Goal: Task Accomplishment & Management: Complete application form

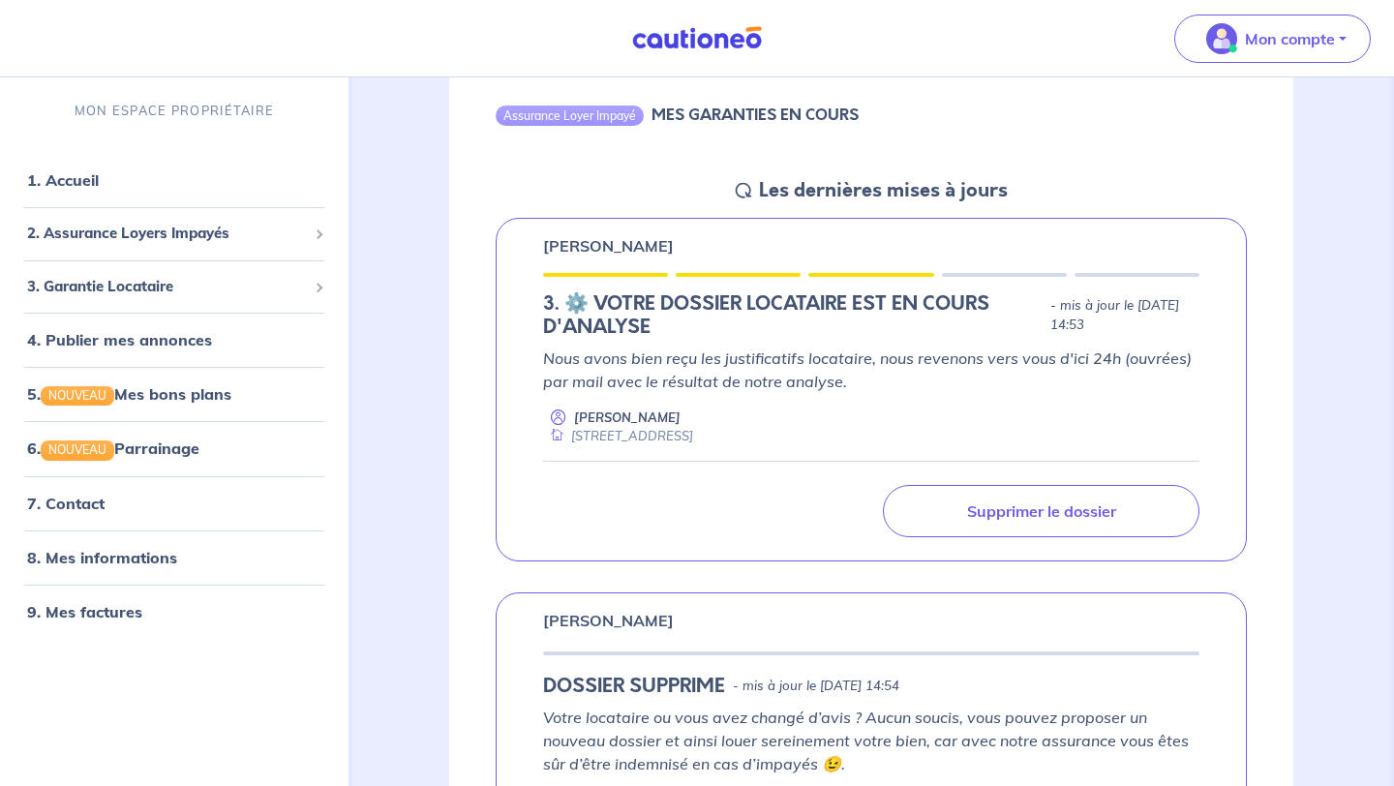
scroll to position [181, 0]
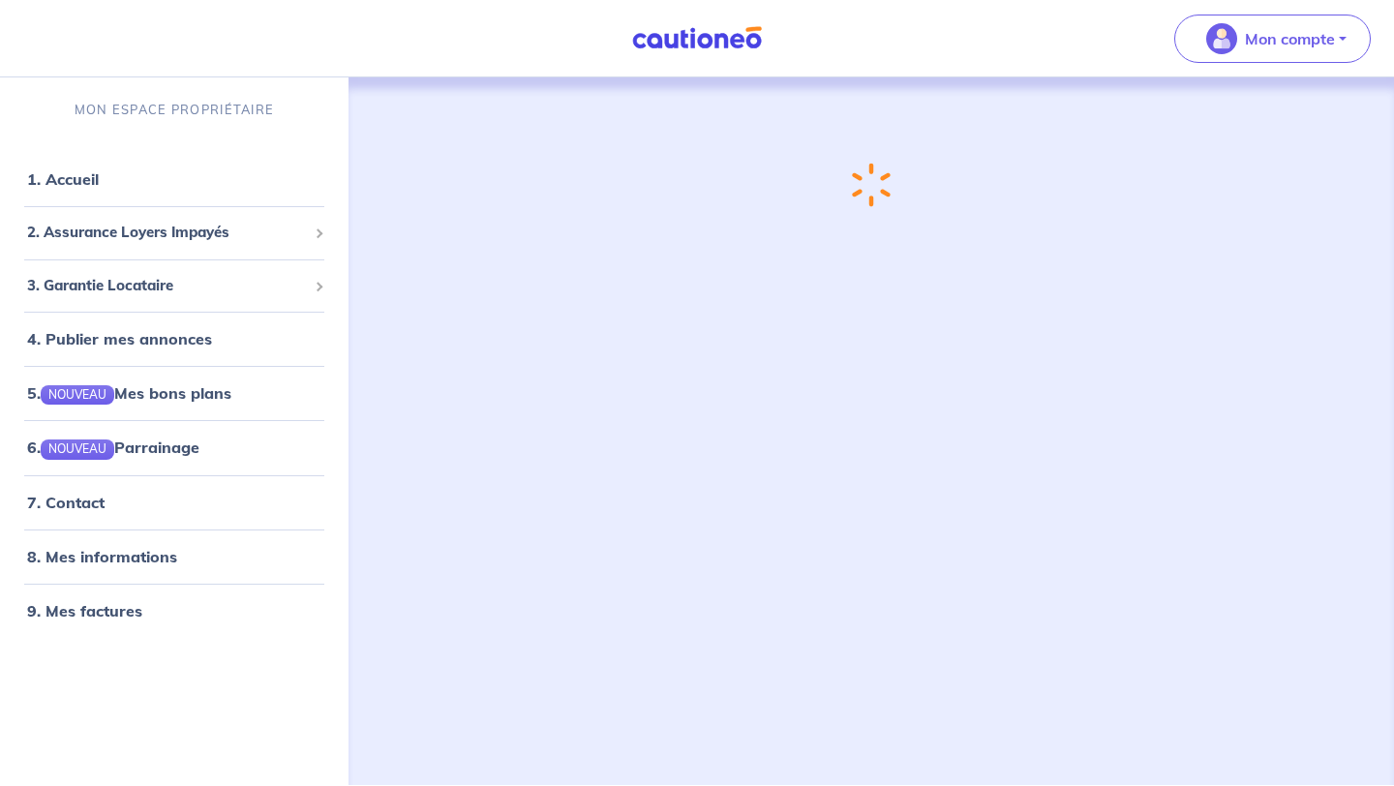
scroll to position [181, 0]
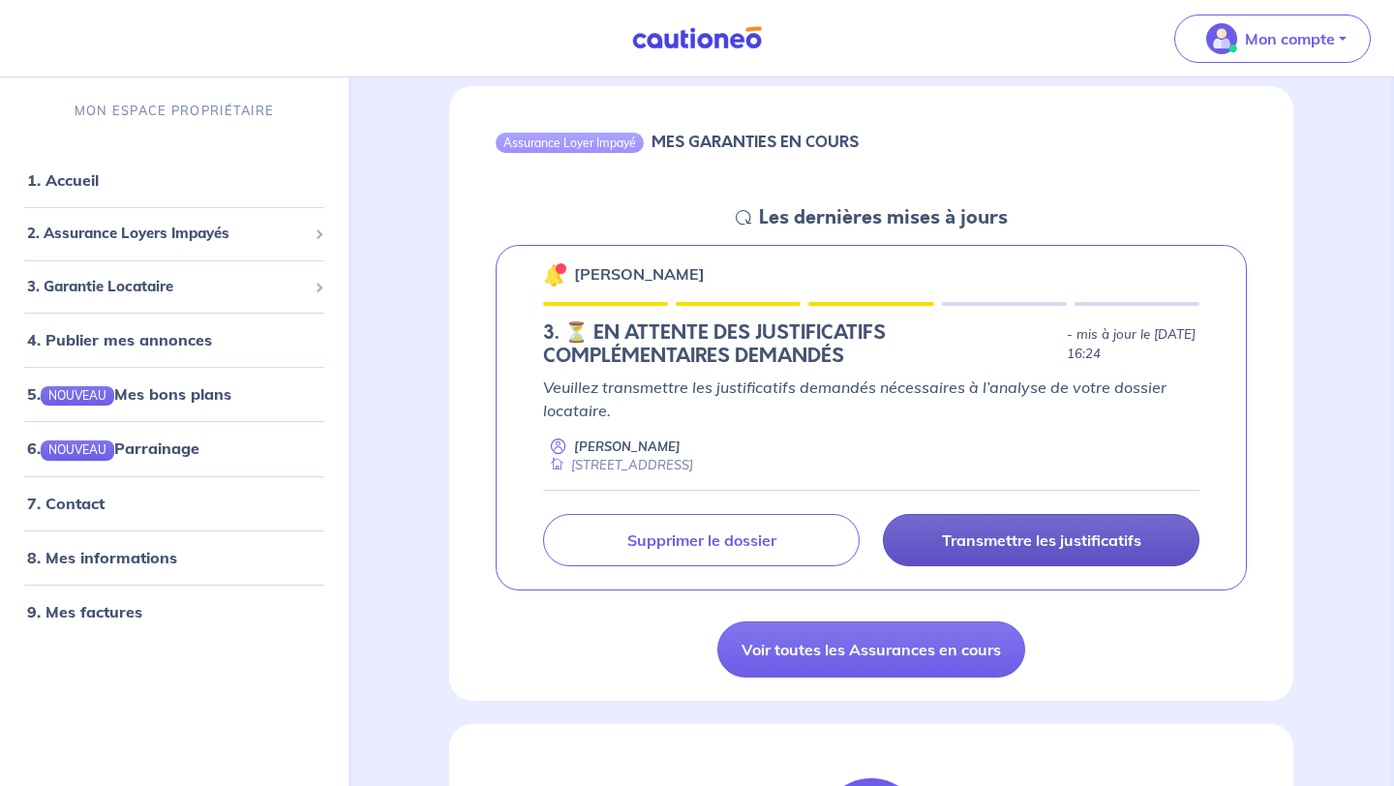
click at [1025, 545] on p "Transmettre les justificatifs" at bounding box center [1041, 540] width 199 height 19
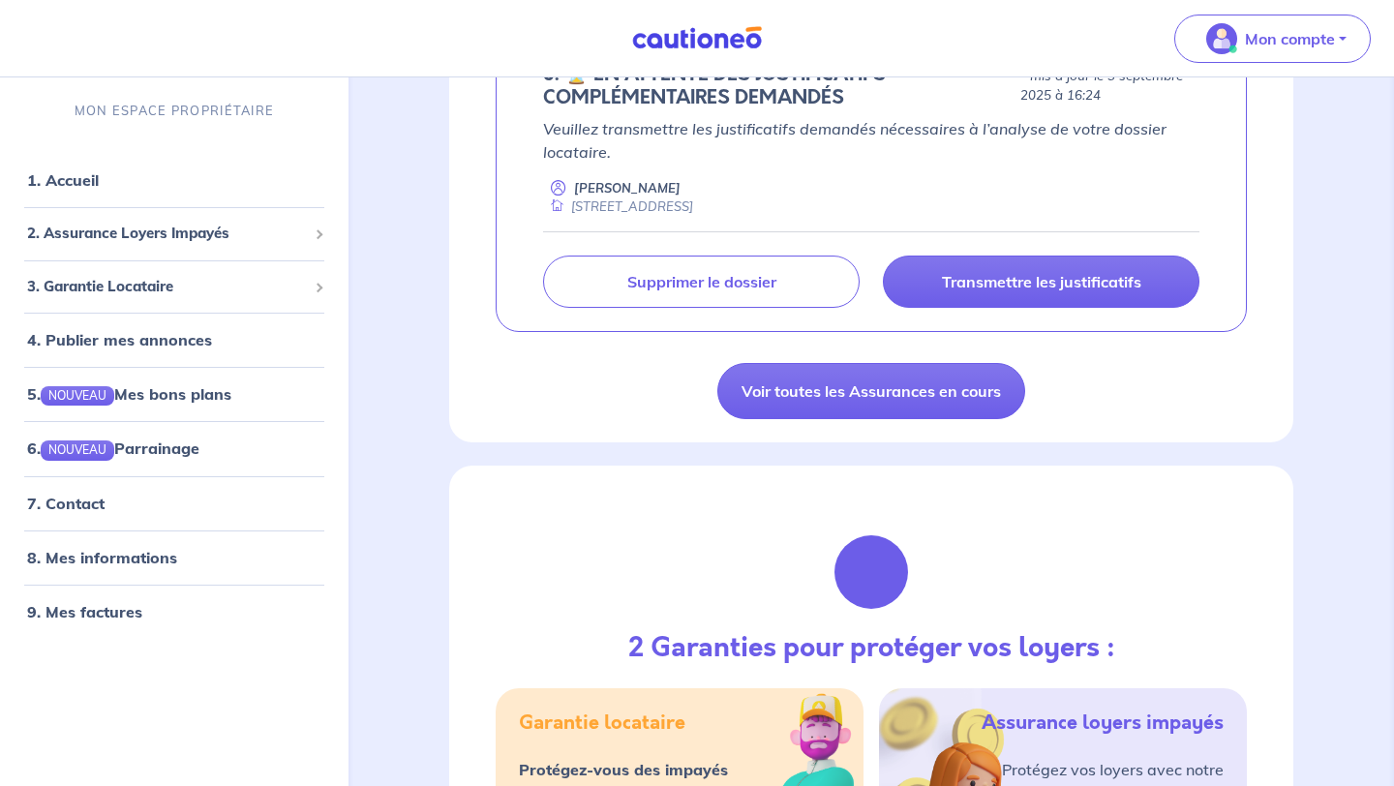
scroll to position [444, 0]
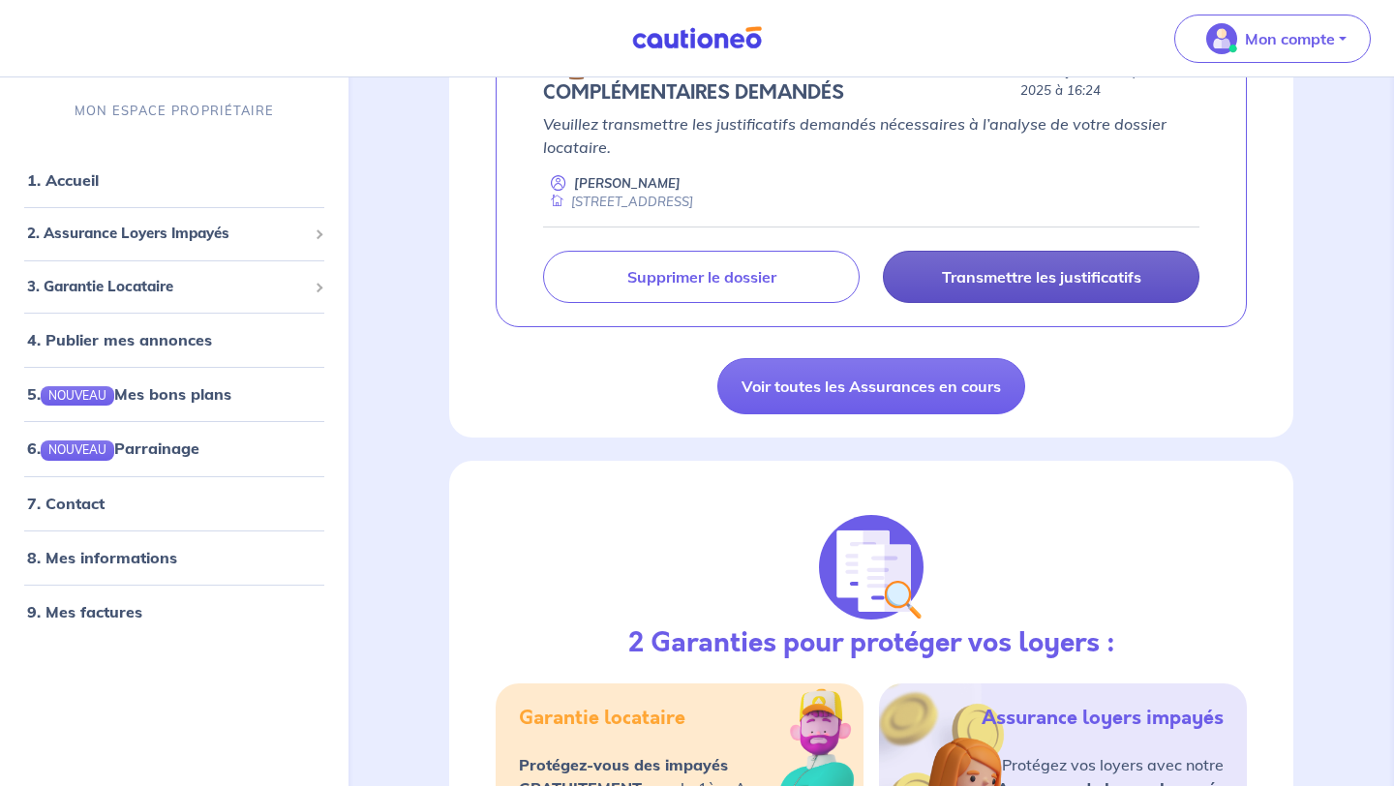
click at [1044, 295] on link "Transmettre les justificatifs" at bounding box center [1041, 277] width 317 height 52
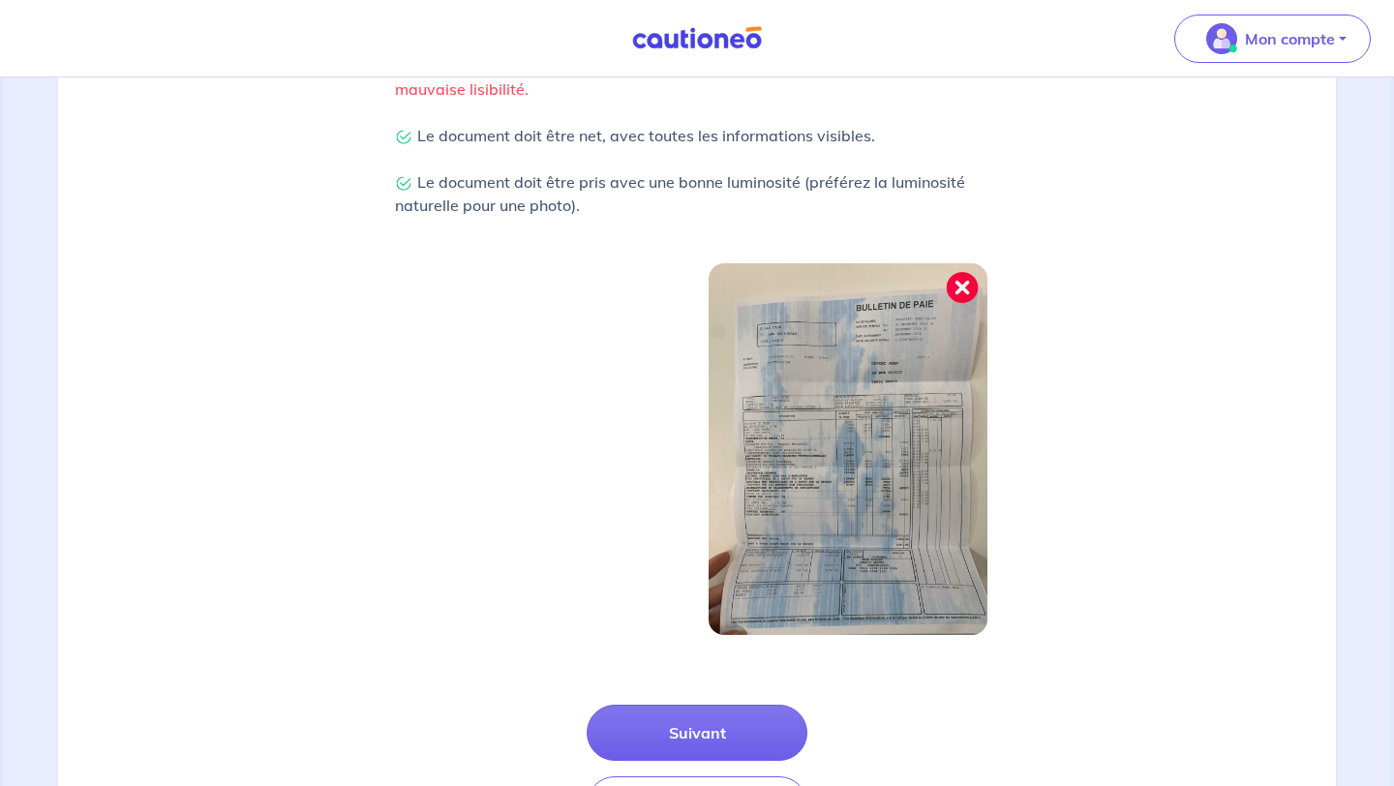
scroll to position [600, 0]
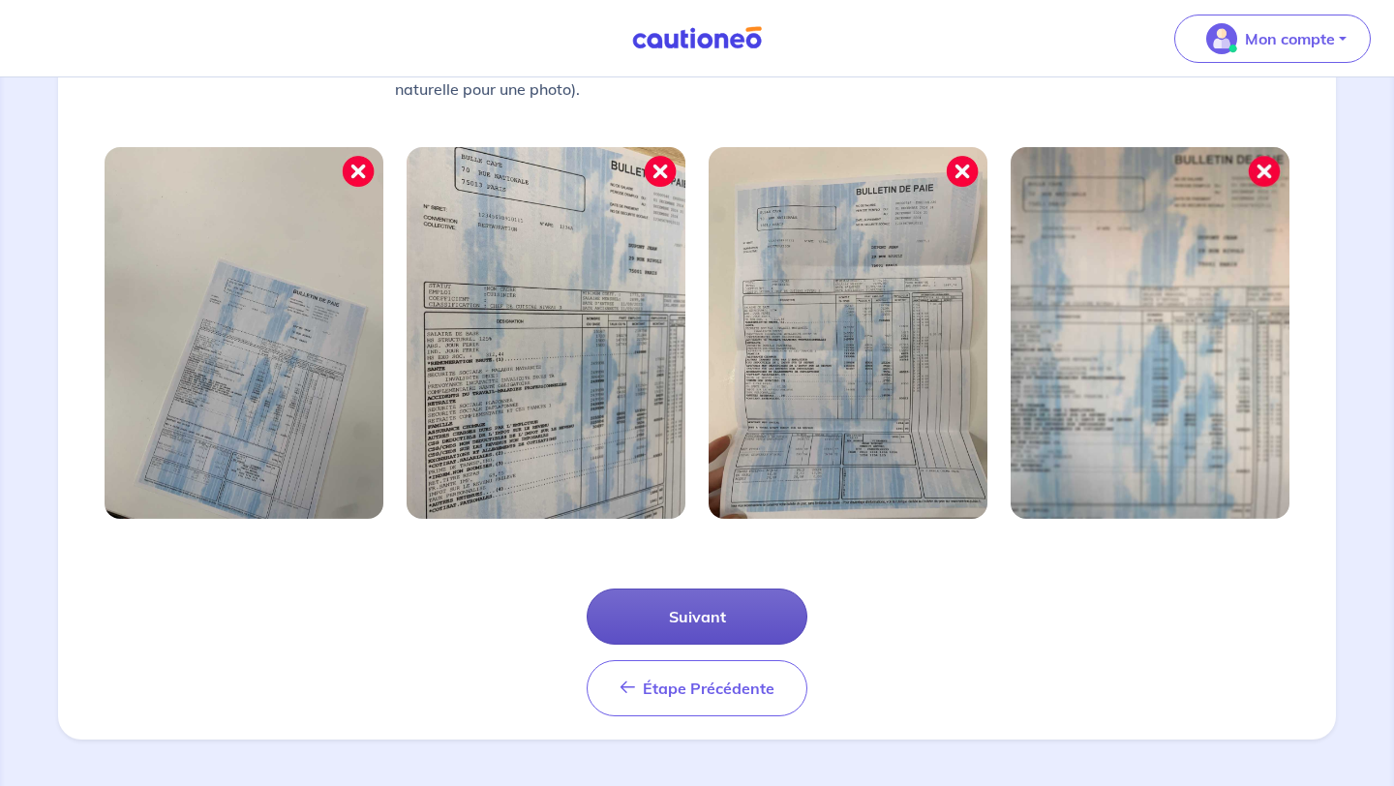
click at [767, 614] on button "Suivant" at bounding box center [697, 617] width 221 height 56
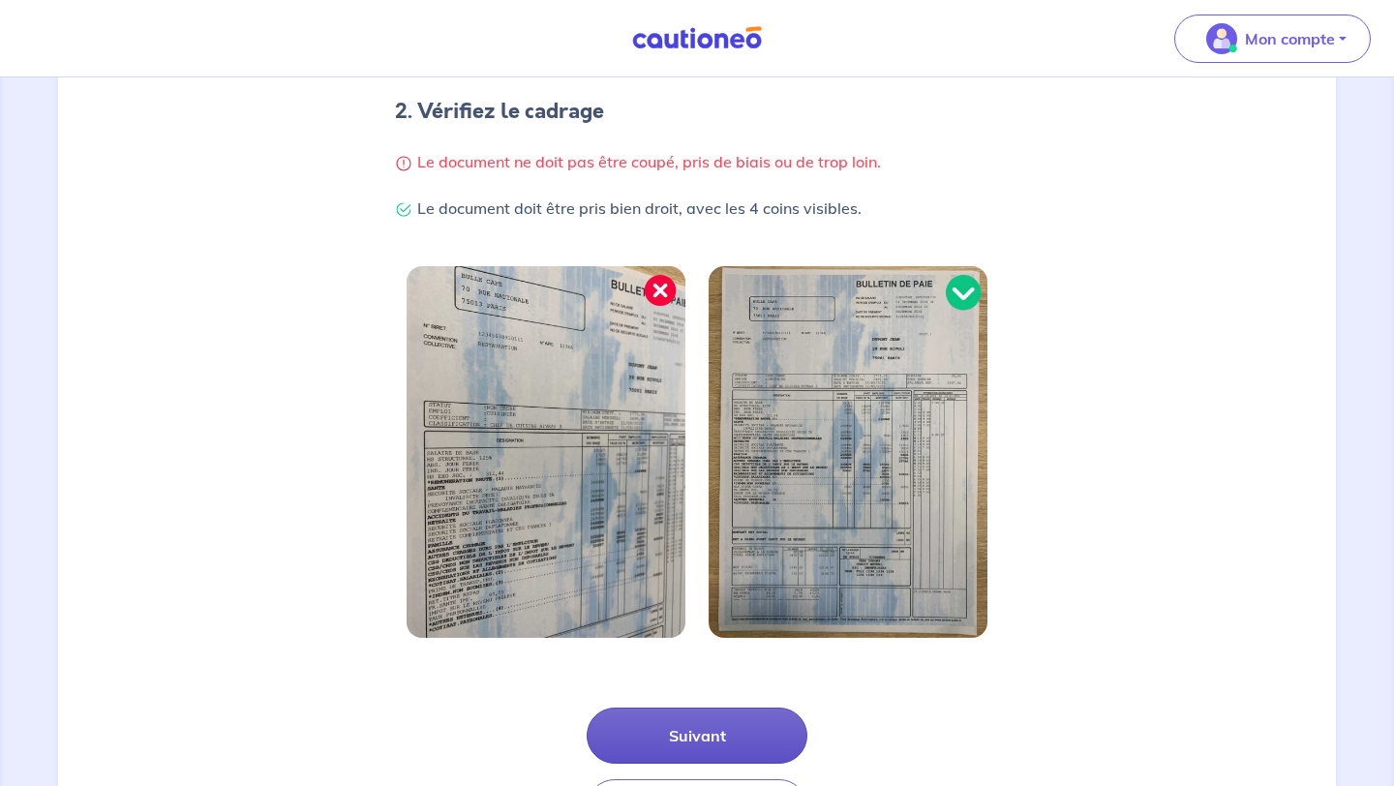
scroll to position [507, 0]
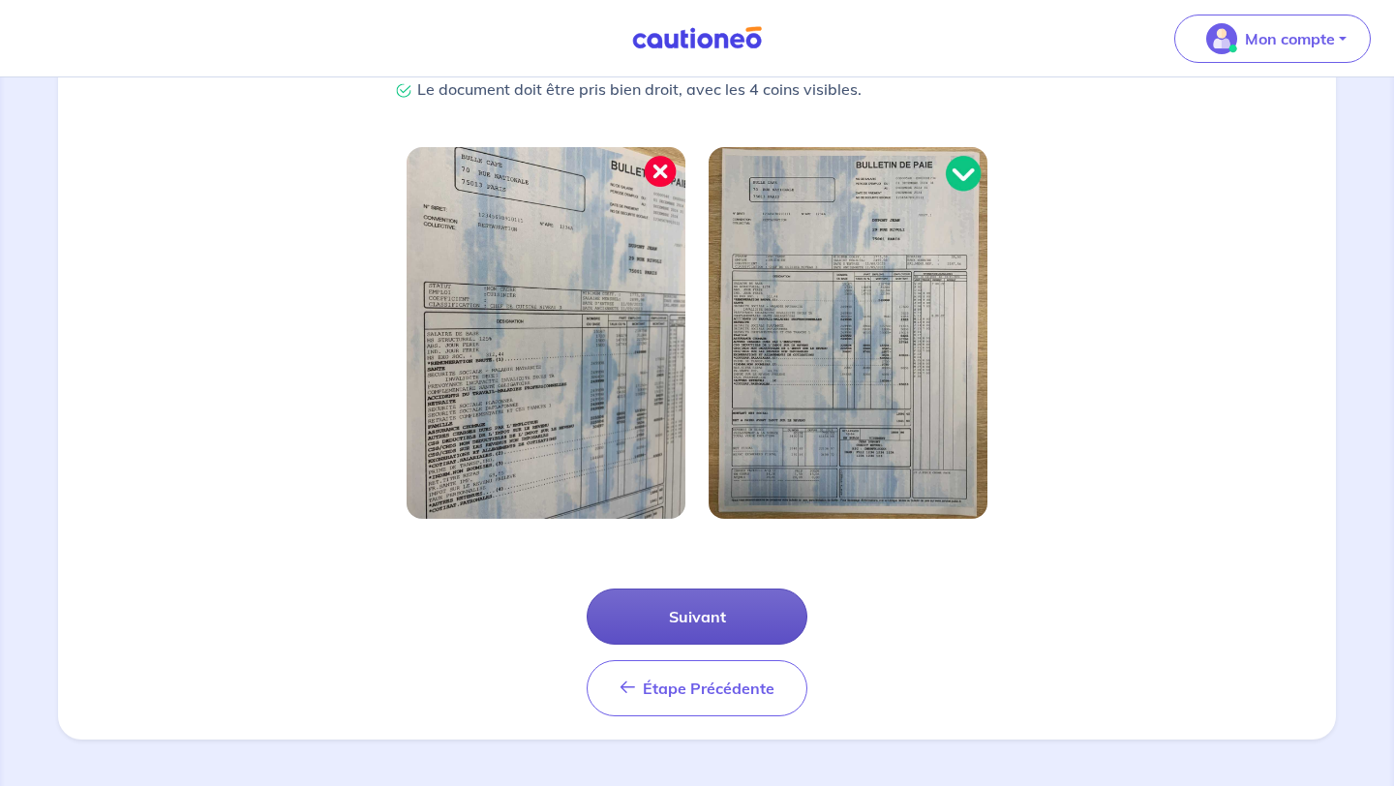
click at [767, 614] on button "Suivant" at bounding box center [697, 617] width 221 height 56
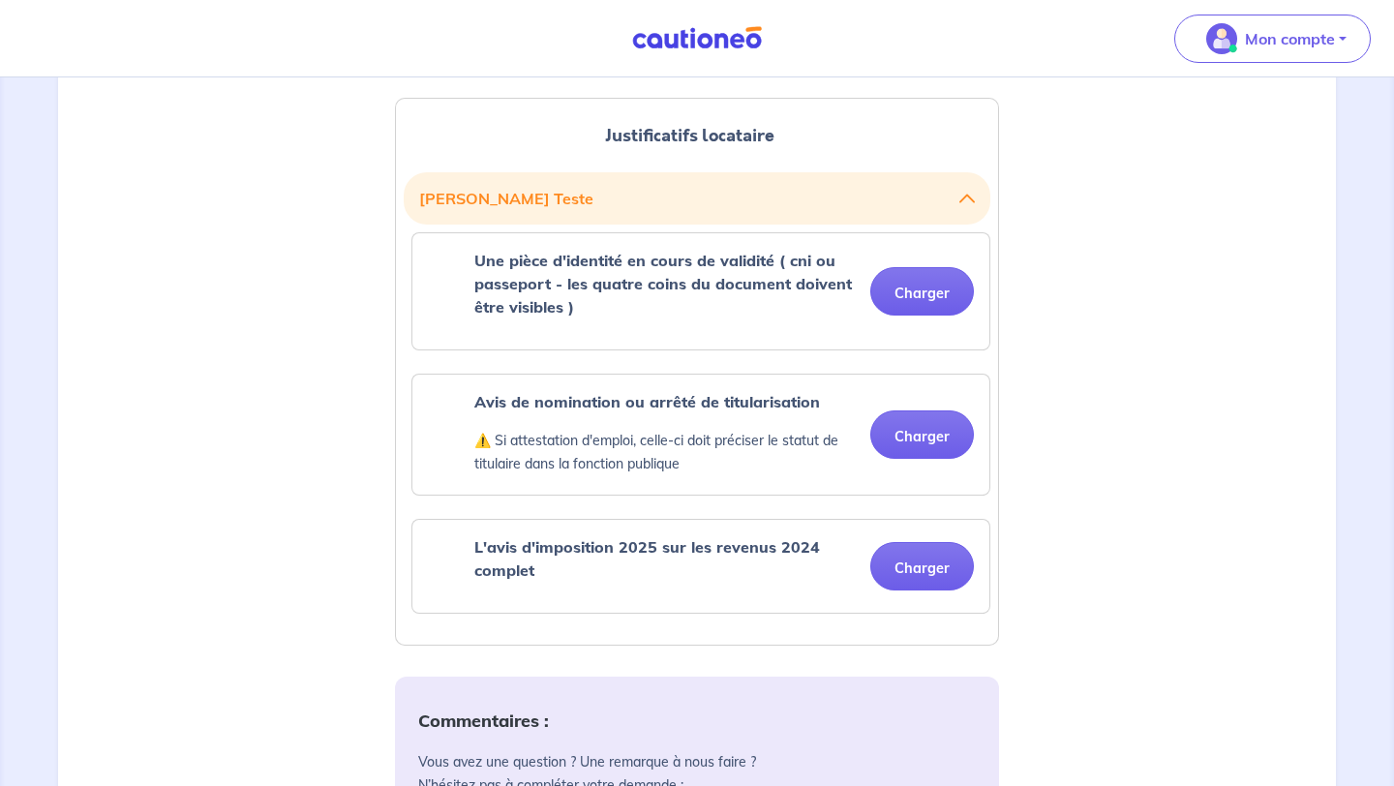
scroll to position [487, 0]
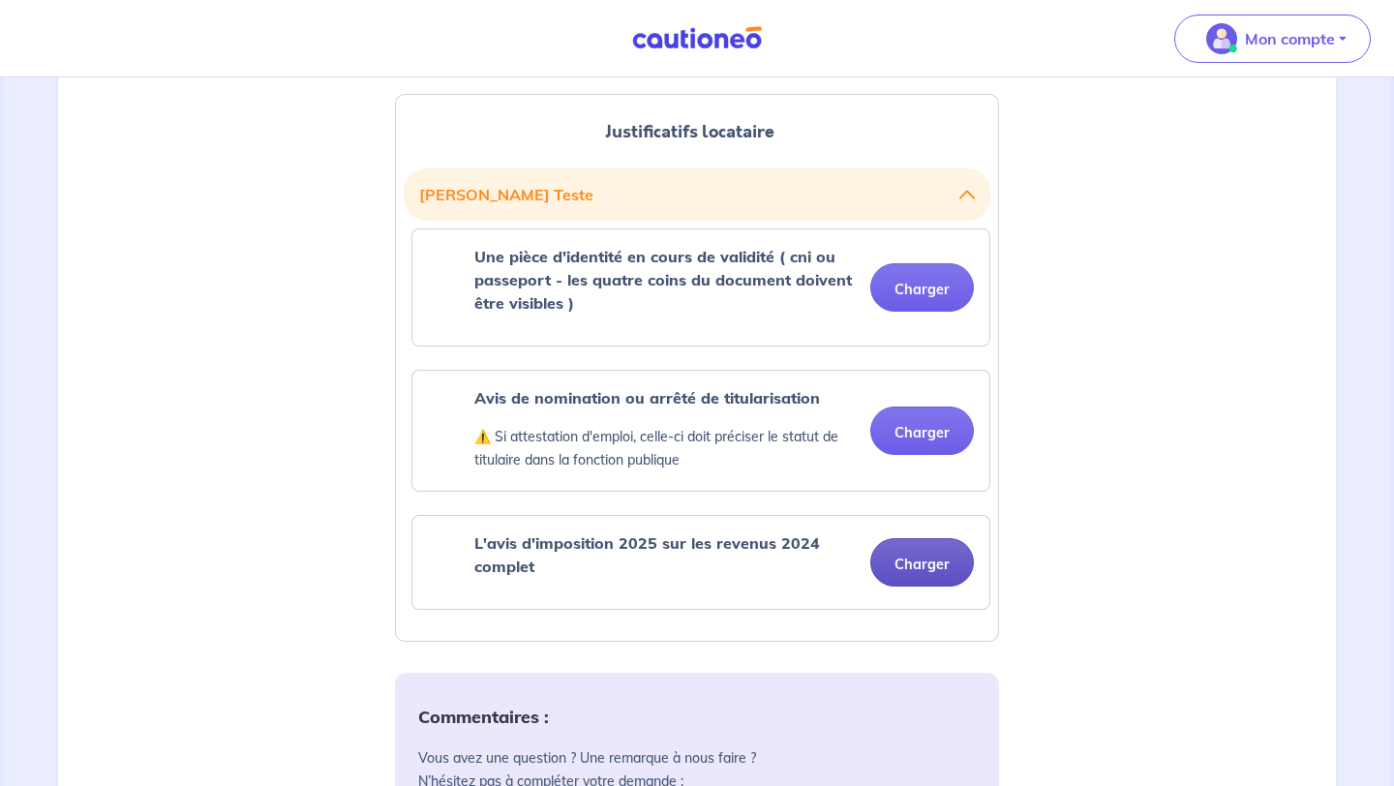
click at [914, 575] on button "Charger" at bounding box center [922, 562] width 104 height 48
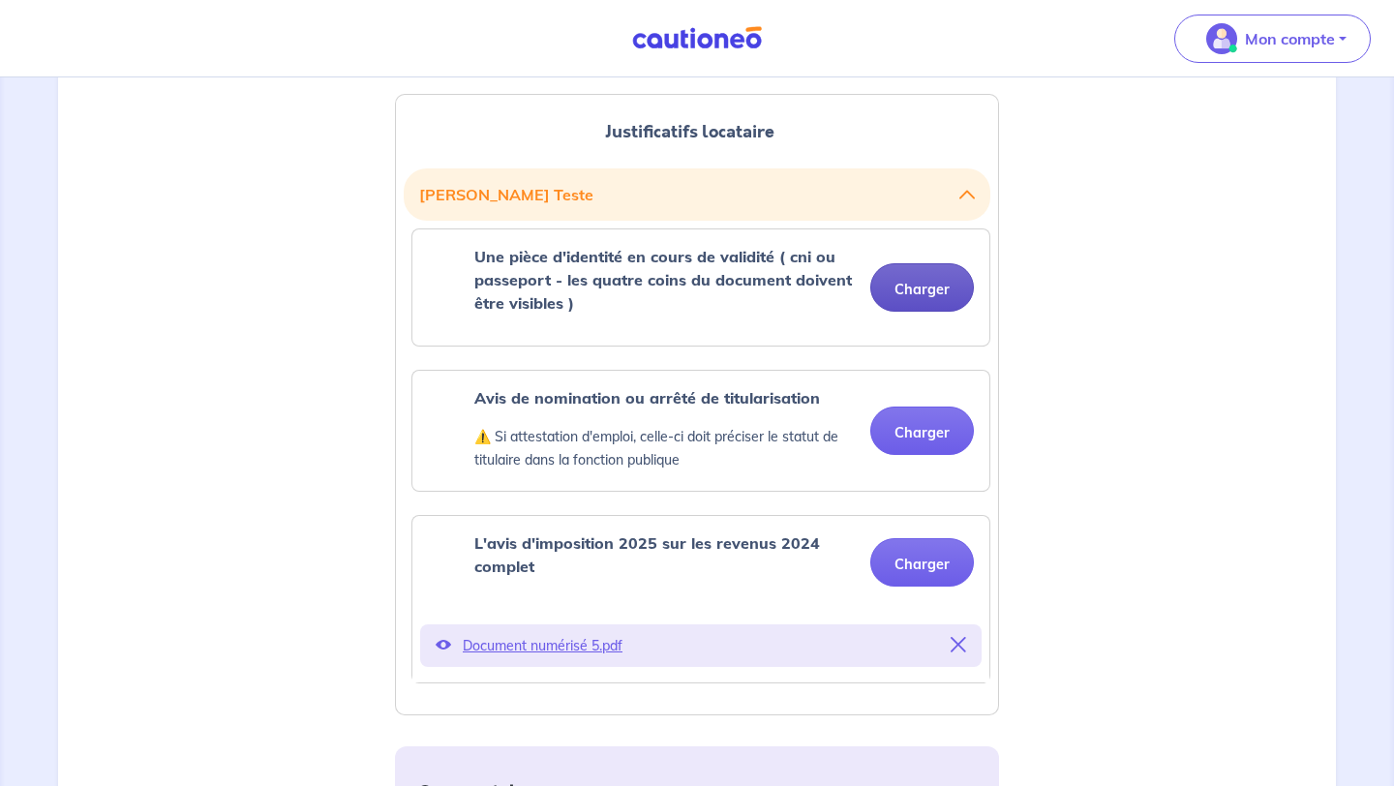
click at [955, 296] on button "Charger" at bounding box center [922, 287] width 104 height 48
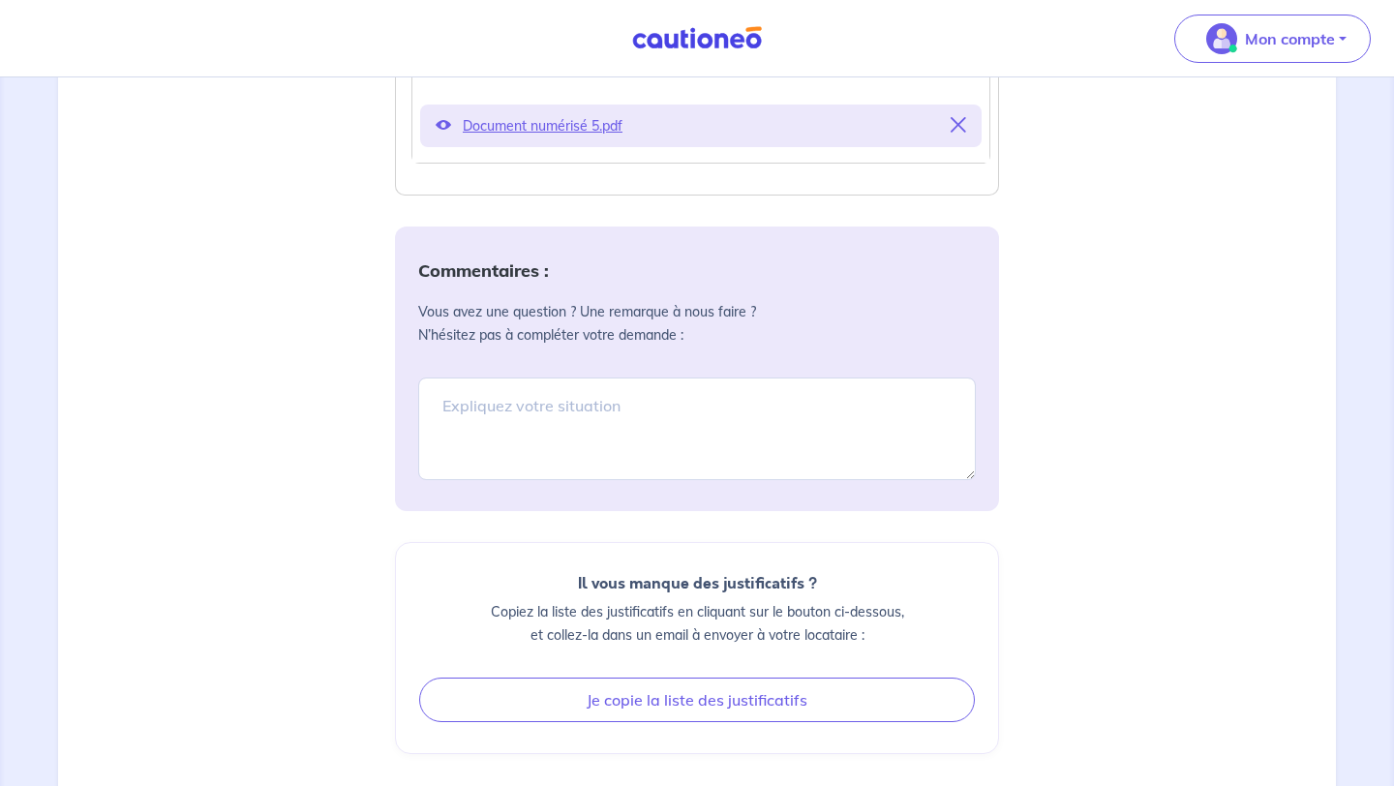
scroll to position [1269, 0]
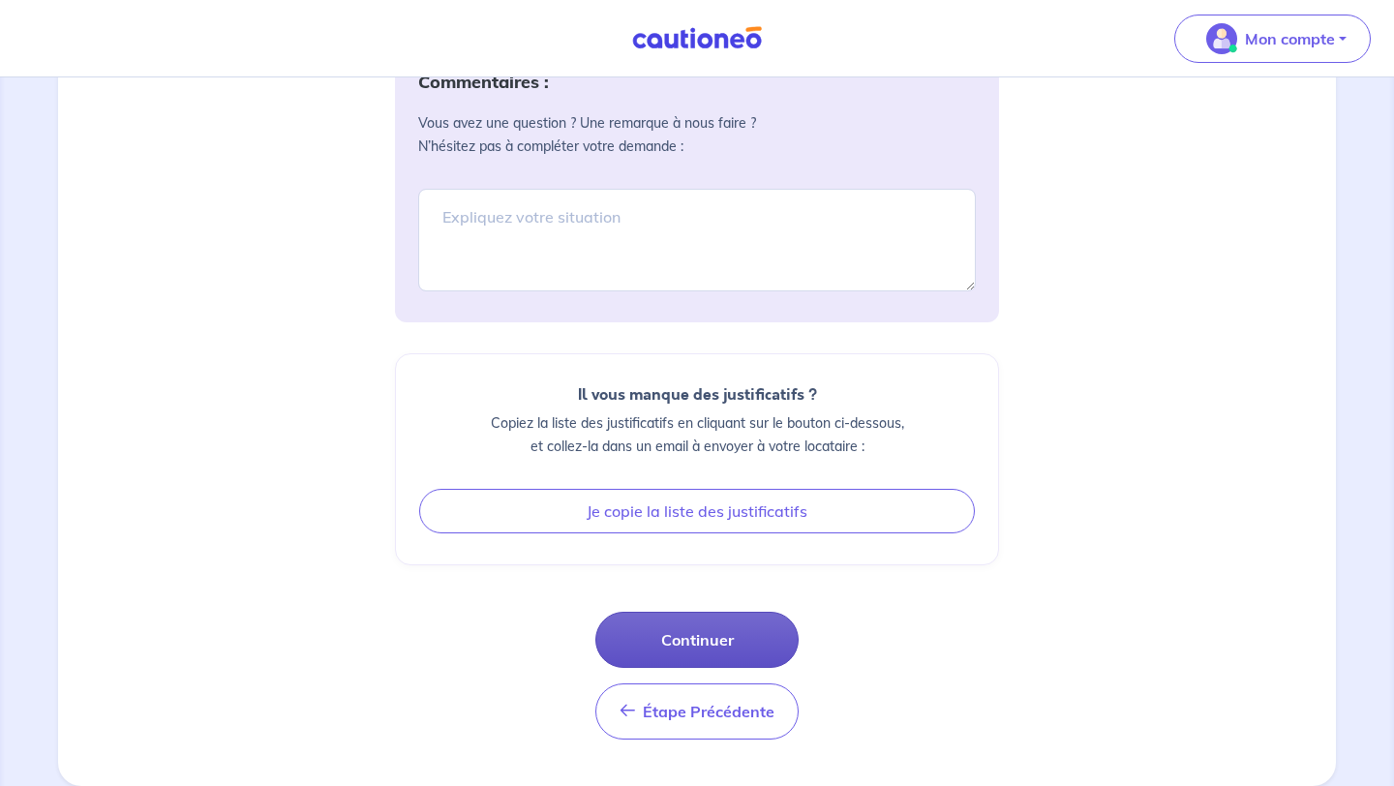
click at [753, 649] on button "Continuer" at bounding box center [696, 640] width 203 height 56
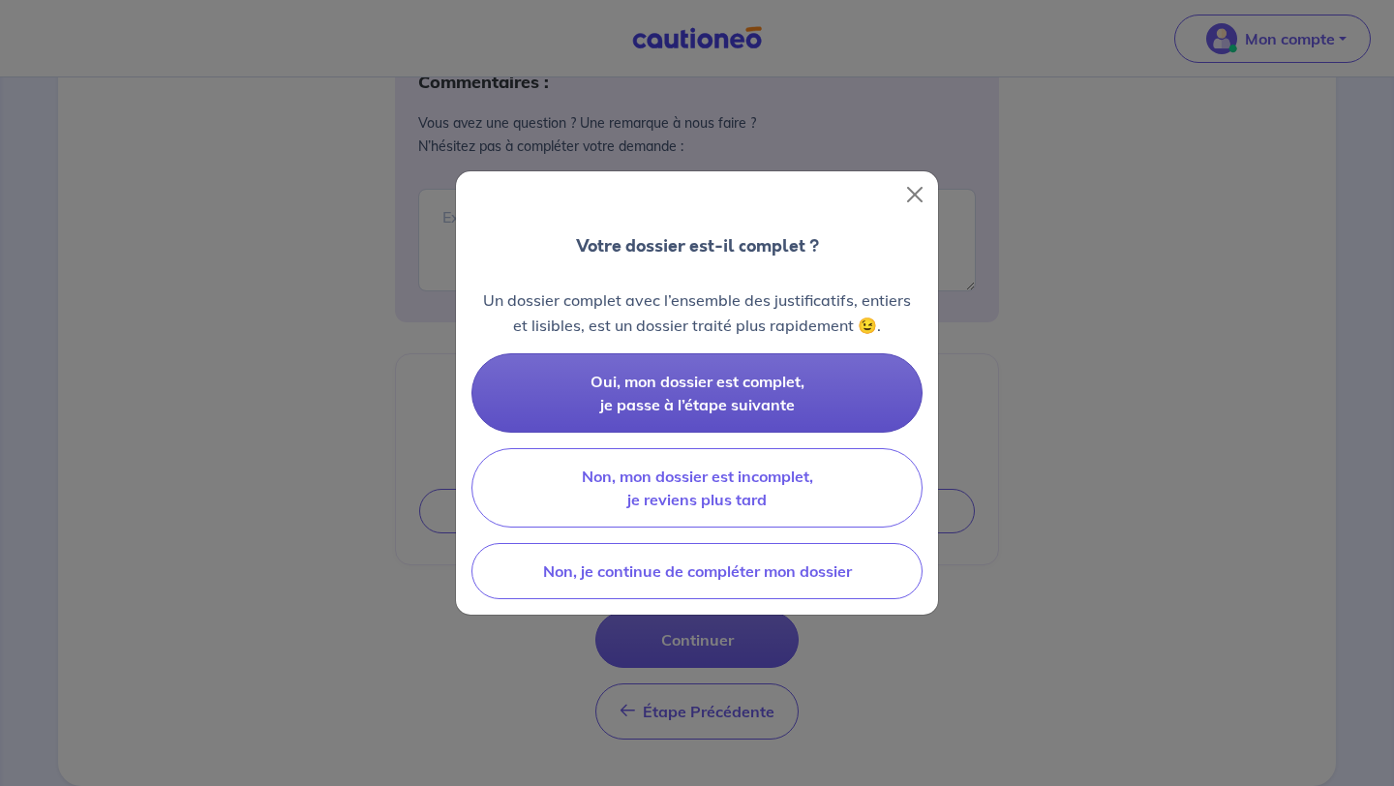
click at [762, 381] on span "Oui, mon dossier est complet, je passe à l’étape suivante" at bounding box center [698, 393] width 214 height 43
